Goal: Task Accomplishment & Management: Manage account settings

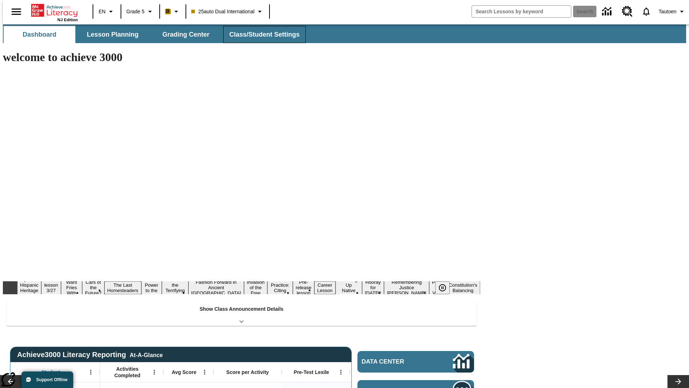
click at [261, 34] on button "Class/Student Settings" at bounding box center [264, 34] width 83 height 17
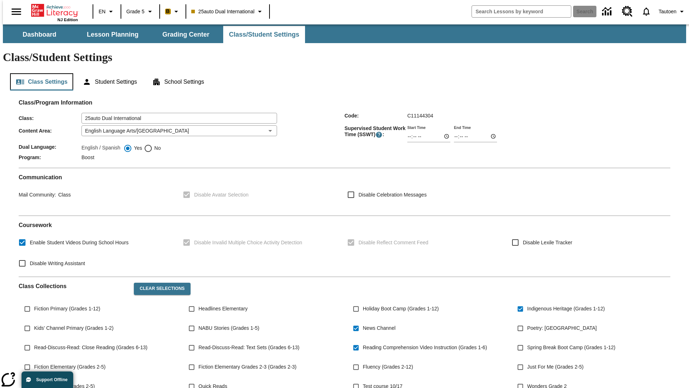
click at [39, 73] on button "Class Settings" at bounding box center [41, 81] width 63 height 17
click at [153, 144] on span "No" at bounding box center [157, 148] width 8 height 8
click at [153, 144] on input "No" at bounding box center [148, 148] width 9 height 9
radio input "true"
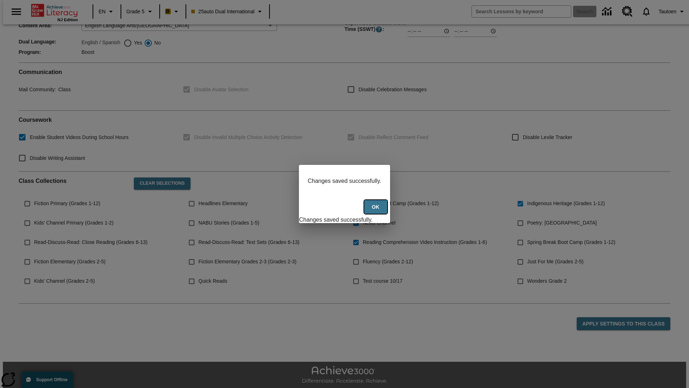
click at [377, 211] on button "Ok" at bounding box center [375, 207] width 23 height 14
